Goal: Task Accomplishment & Management: Use online tool/utility

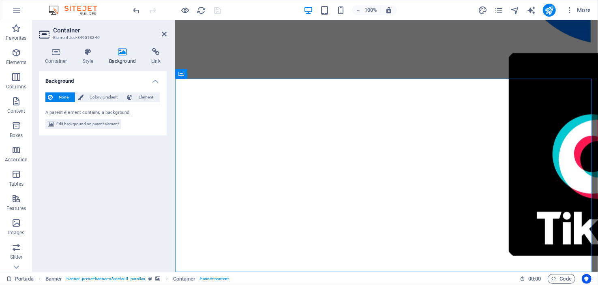
click at [114, 53] on icon at bounding box center [122, 52] width 39 height 8
click at [92, 120] on span "Edit background on parent element" at bounding box center [87, 124] width 62 height 10
select select "ms"
select select "s"
select select "progressive"
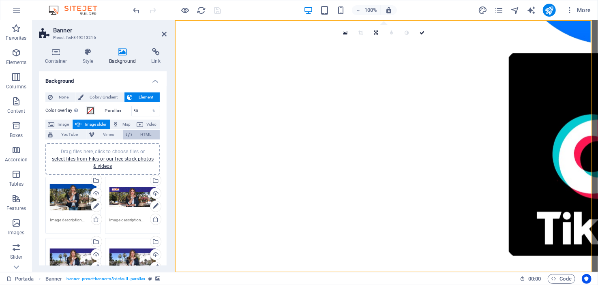
scroll to position [81, 0]
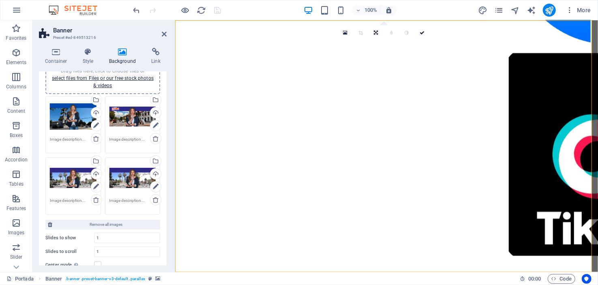
click at [62, 115] on div "Drag files here, click to choose files or select files from Files or our free s…" at bounding box center [73, 117] width 47 height 32
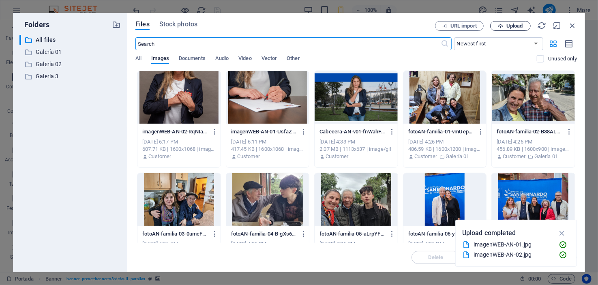
click at [517, 26] on span "Upload" at bounding box center [515, 26] width 17 height 5
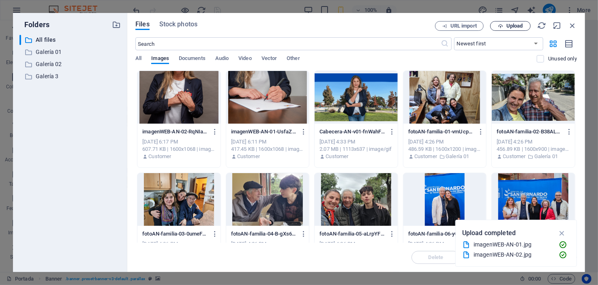
click at [517, 26] on span "Upload" at bounding box center [515, 26] width 17 height 5
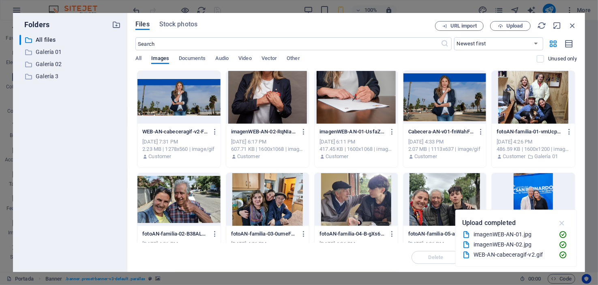
click at [563, 224] on icon "button" at bounding box center [562, 223] width 9 height 9
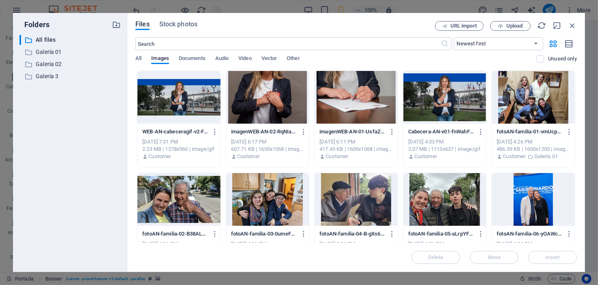
click at [196, 104] on div at bounding box center [179, 97] width 83 height 53
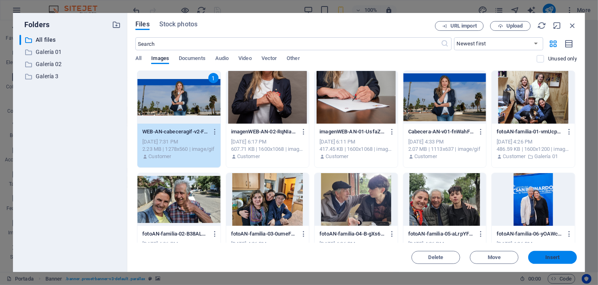
click at [557, 260] on span "Insert" at bounding box center [553, 257] width 14 height 5
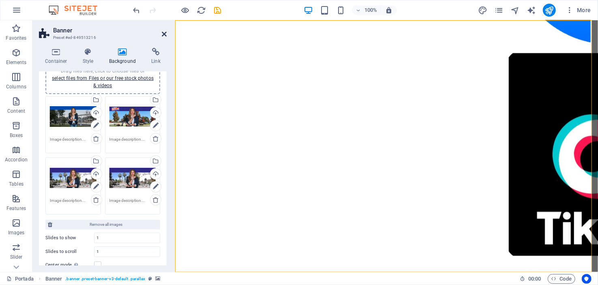
click at [162, 32] on icon at bounding box center [164, 34] width 5 height 6
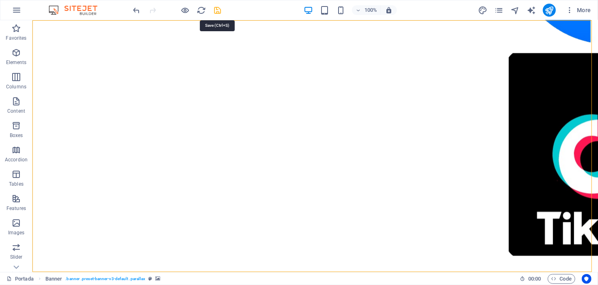
click at [215, 11] on icon "save" at bounding box center [217, 10] width 9 height 9
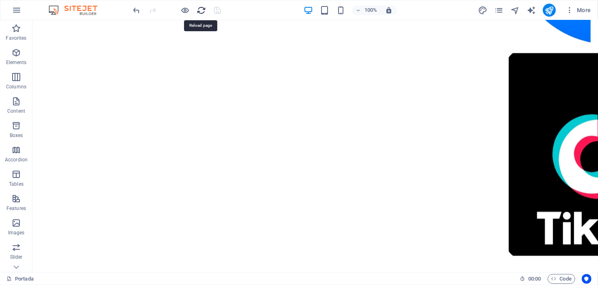
click at [202, 9] on icon "reload" at bounding box center [201, 10] width 9 height 9
click at [200, 9] on icon "reload" at bounding box center [201, 10] width 9 height 9
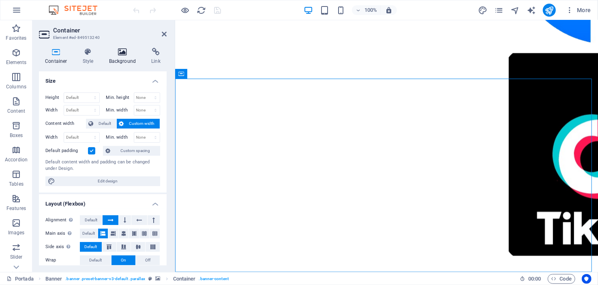
click at [122, 57] on h4 "Background" at bounding box center [124, 56] width 43 height 17
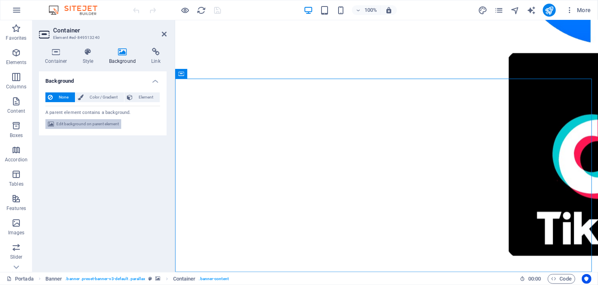
click at [95, 123] on span "Edit background on parent element" at bounding box center [87, 124] width 62 height 10
select select "ms"
select select "s"
select select "progressive"
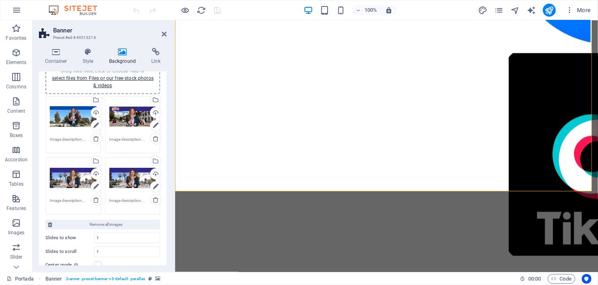
click at [74, 176] on div "Drag files here, click to choose files or select files from Files or our free s…" at bounding box center [73, 178] width 47 height 32
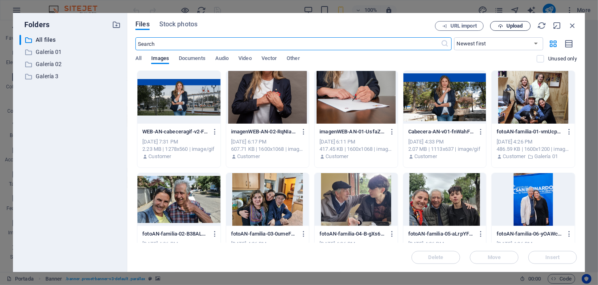
click at [505, 25] on span "Upload" at bounding box center [510, 26] width 33 height 5
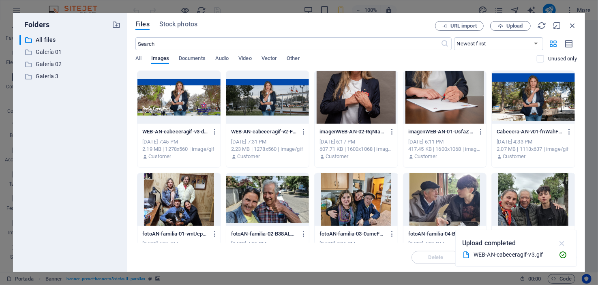
click at [561, 241] on icon "button" at bounding box center [562, 243] width 9 height 9
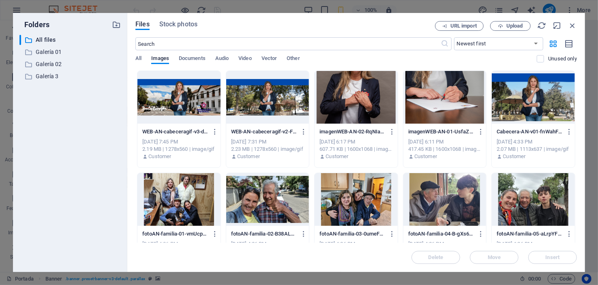
click at [192, 101] on div at bounding box center [179, 97] width 83 height 53
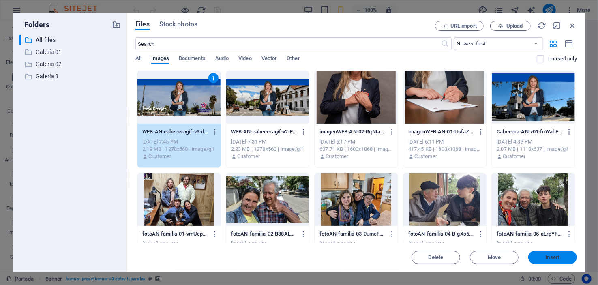
click at [550, 256] on span "Insert" at bounding box center [553, 257] width 14 height 5
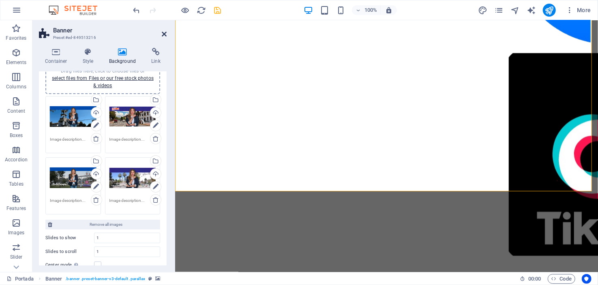
click at [163, 33] on icon at bounding box center [164, 34] width 5 height 6
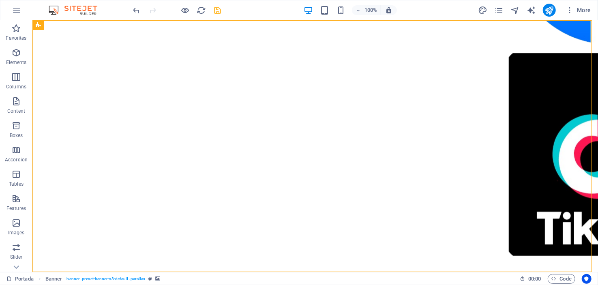
click at [218, 11] on icon "save" at bounding box center [217, 10] width 9 height 9
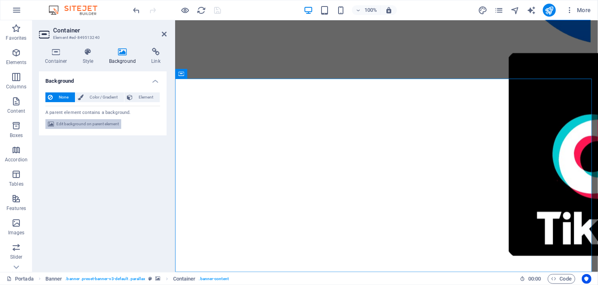
click at [89, 123] on span "Edit background on parent element" at bounding box center [87, 124] width 62 height 10
select select "ms"
select select "s"
select select "progressive"
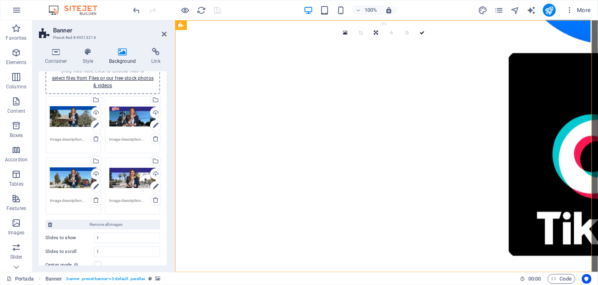
click at [63, 174] on div "Drag files here, click to choose files or select files from Files or our free s…" at bounding box center [73, 178] width 47 height 32
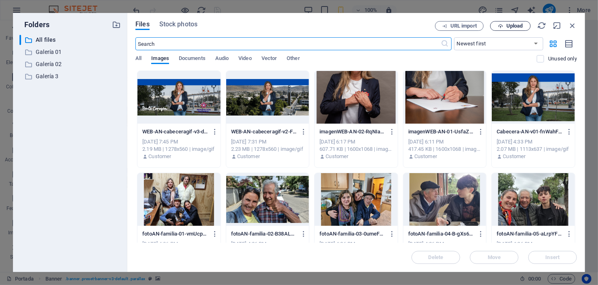
click at [514, 24] on span "Upload" at bounding box center [515, 26] width 17 height 5
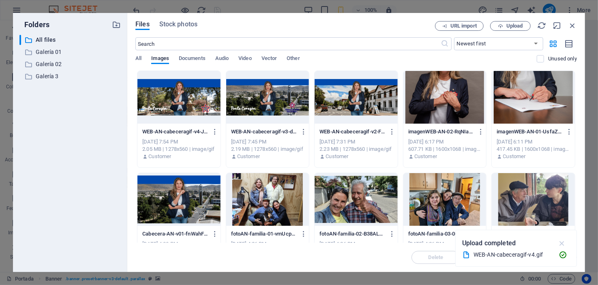
click at [563, 243] on icon "button" at bounding box center [562, 243] width 9 height 9
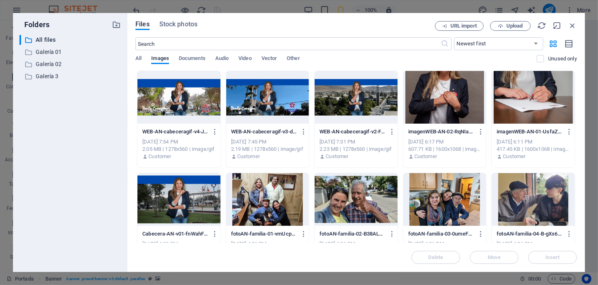
click at [189, 99] on div at bounding box center [179, 97] width 83 height 53
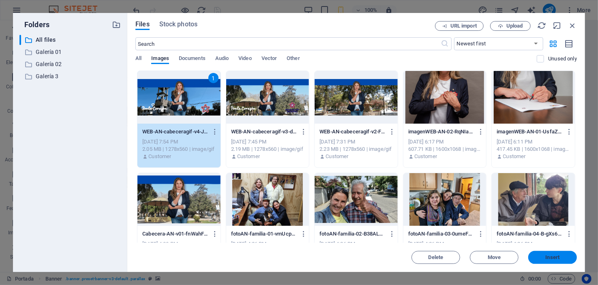
click at [547, 258] on span "Insert" at bounding box center [553, 257] width 14 height 5
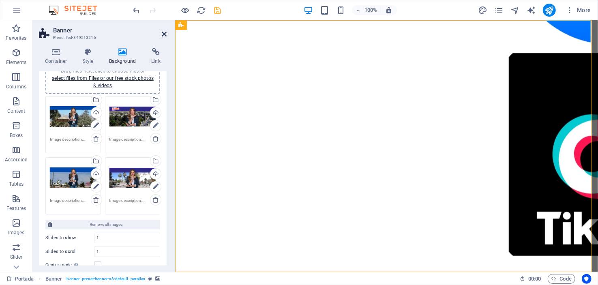
click at [162, 34] on icon at bounding box center [164, 34] width 5 height 6
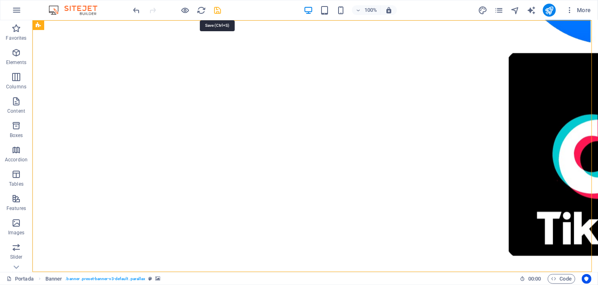
click at [220, 11] on icon "save" at bounding box center [217, 10] width 9 height 9
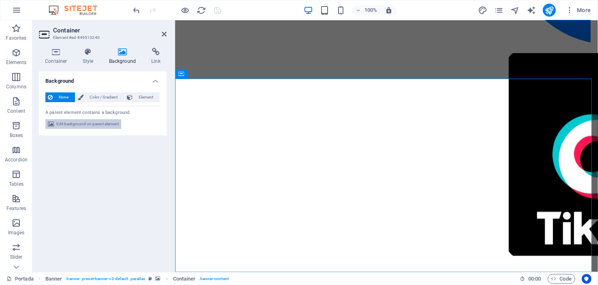
click at [102, 124] on span "Edit background on parent element" at bounding box center [87, 124] width 62 height 10
select select "ms"
select select "s"
select select "progressive"
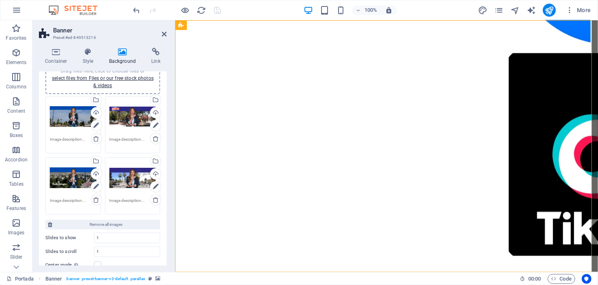
click at [131, 176] on div "Drag files here, click to choose files or select files from Files or our free s…" at bounding box center [133, 178] width 47 height 32
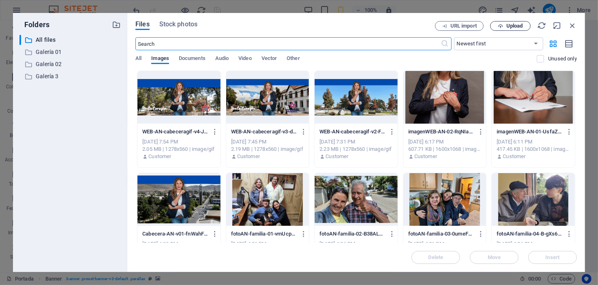
click at [507, 24] on span "Upload" at bounding box center [515, 26] width 17 height 5
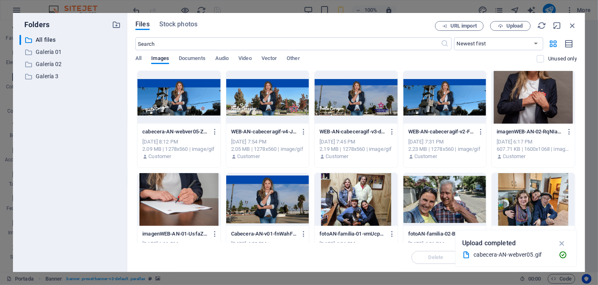
click at [174, 92] on div at bounding box center [179, 97] width 83 height 53
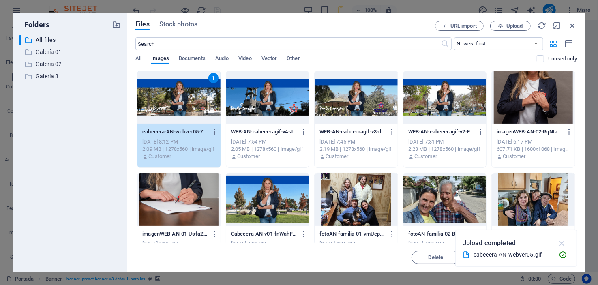
click at [563, 245] on icon "button" at bounding box center [562, 243] width 9 height 9
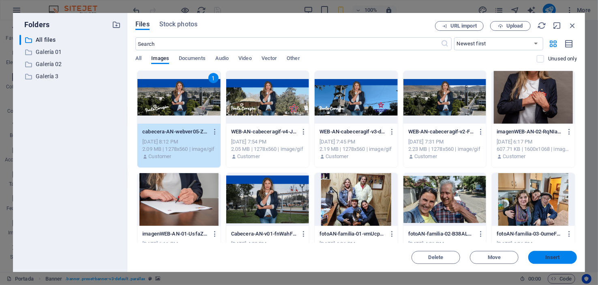
click at [560, 256] on span "Insert" at bounding box center [553, 257] width 42 height 5
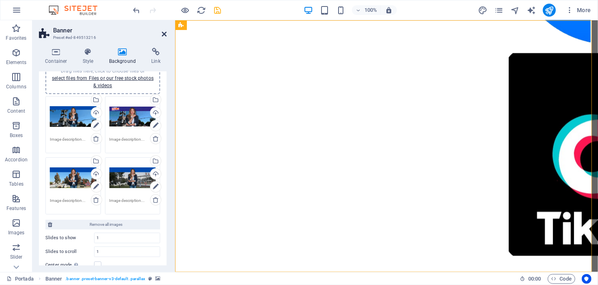
click at [163, 33] on icon at bounding box center [164, 34] width 5 height 6
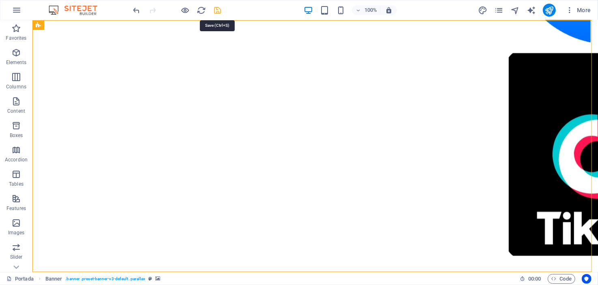
click at [218, 7] on icon "save" at bounding box center [217, 10] width 9 height 9
